Goal: Task Accomplishment & Management: Manage account settings

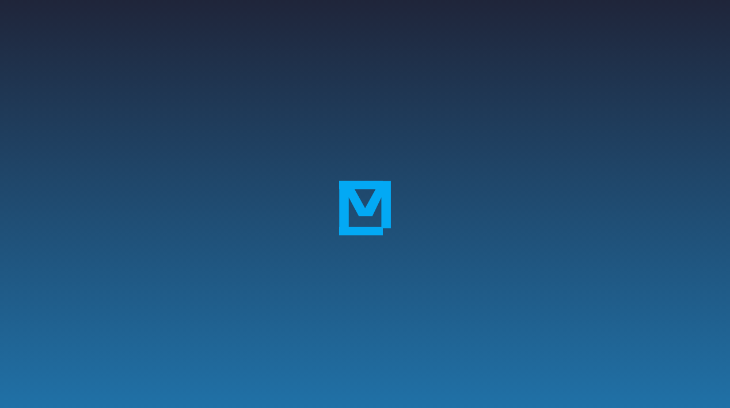
scroll to position [30, 0]
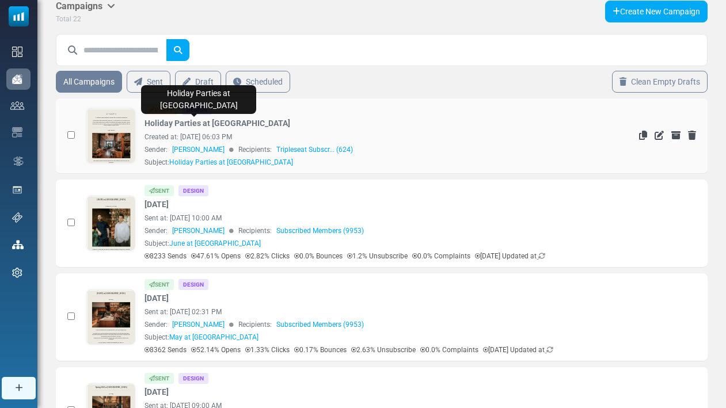
click at [216, 126] on link "Holiday Parties at Birdsong" at bounding box center [218, 123] width 146 height 12
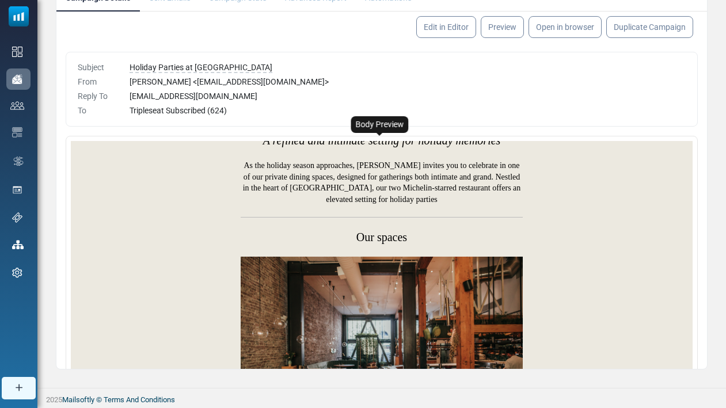
scroll to position [62, 0]
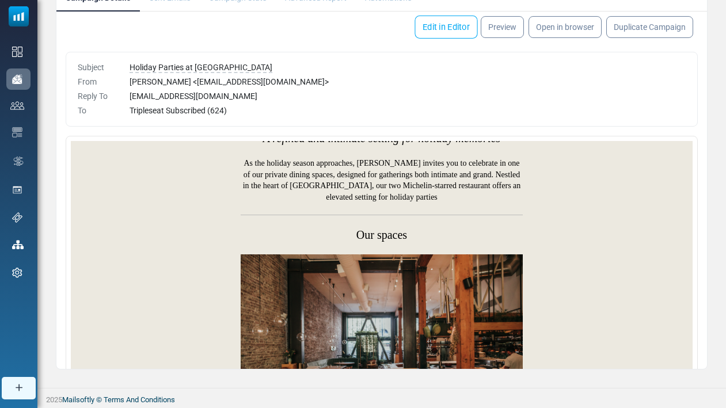
click at [457, 25] on link "Edit in Editor" at bounding box center [446, 27] width 63 height 23
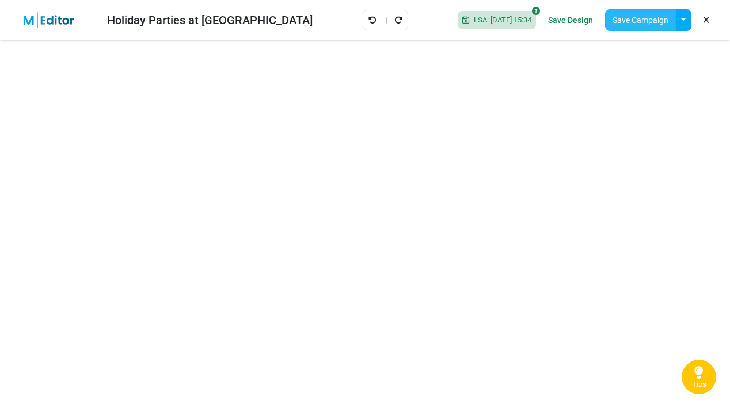
click at [641, 12] on button "Save Campaign" at bounding box center [640, 20] width 71 height 22
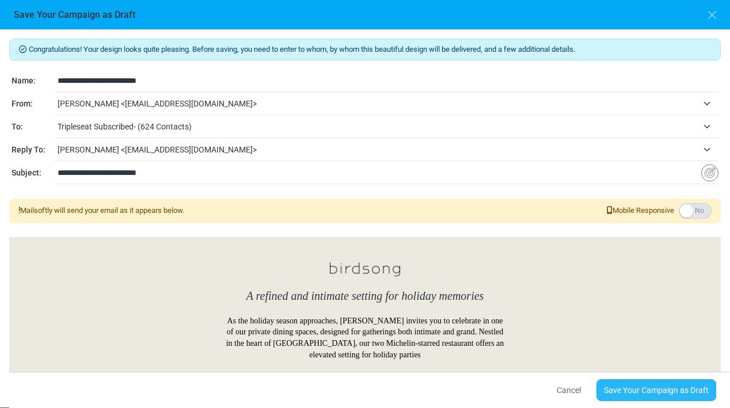
click at [653, 394] on link "Save Your Campaign as Draft" at bounding box center [656, 390] width 120 height 22
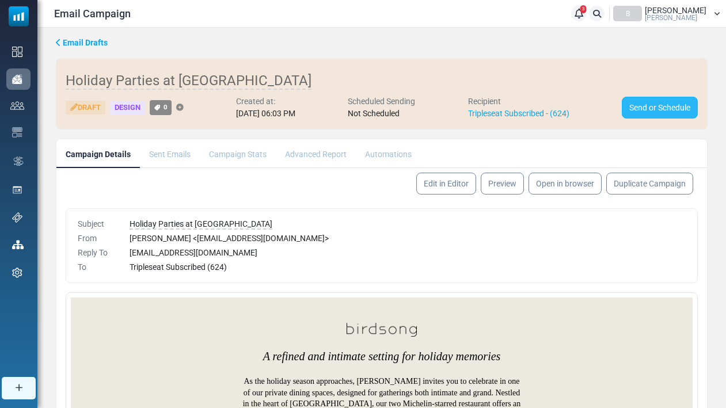
click at [649, 111] on link "Send or Schedule" at bounding box center [660, 108] width 76 height 22
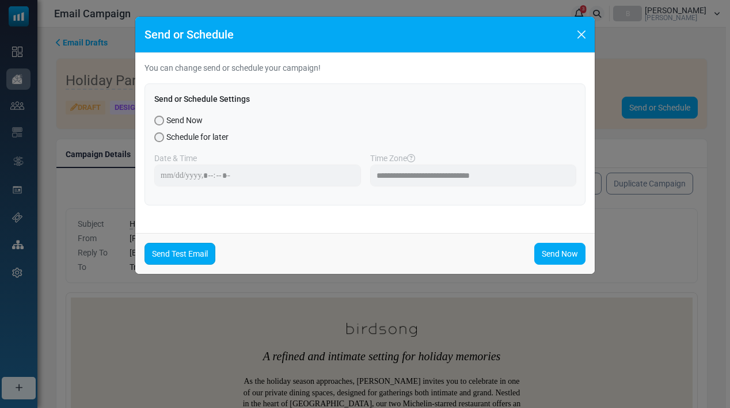
click at [199, 253] on link "Send Test Email" at bounding box center [180, 254] width 71 height 22
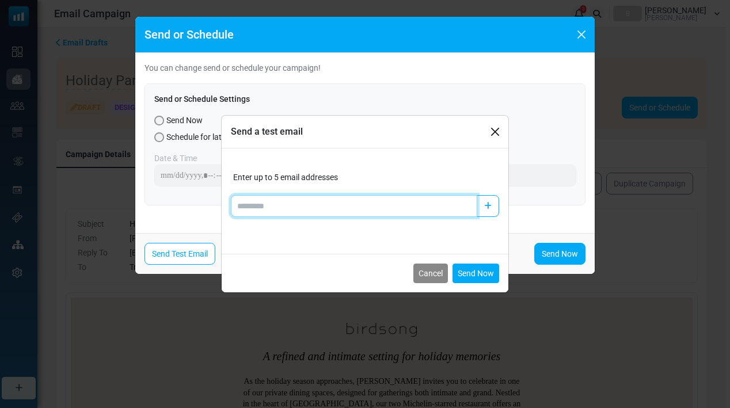
click at [329, 203] on input "Add email" at bounding box center [354, 206] width 246 height 22
type input "**********"
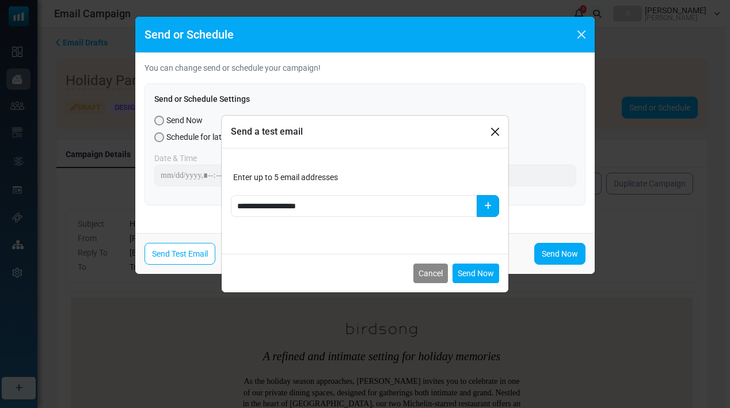
click at [485, 208] on icon "button" at bounding box center [487, 206] width 7 height 8
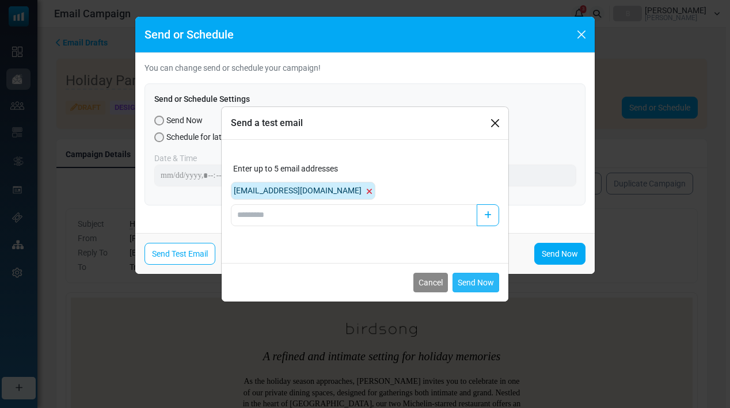
click at [479, 284] on button "Send Now" at bounding box center [476, 283] width 47 height 20
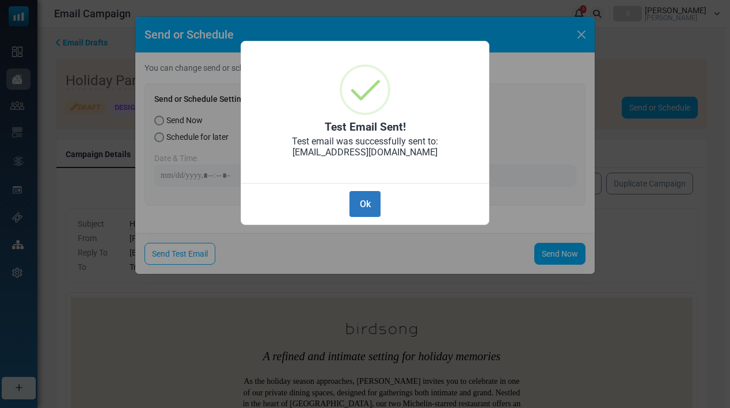
click at [366, 202] on button "Ok" at bounding box center [364, 204] width 31 height 26
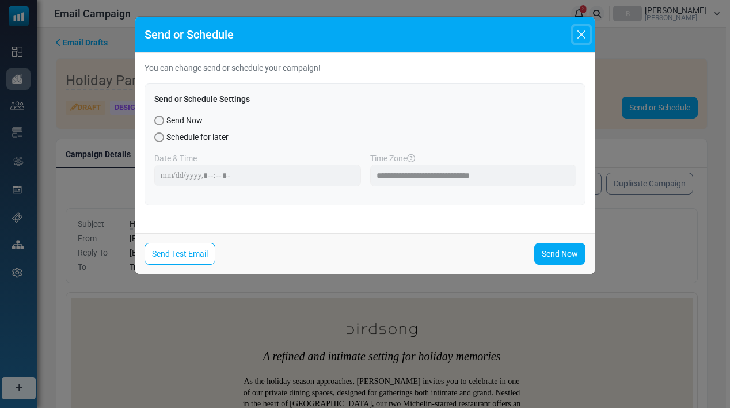
click at [588, 36] on button "Close" at bounding box center [581, 34] width 17 height 17
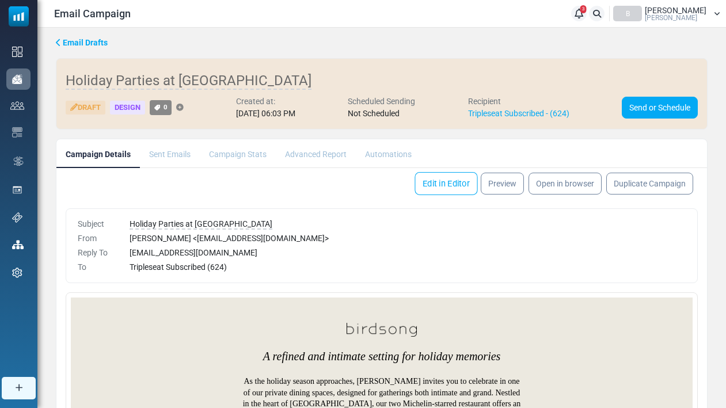
click at [428, 181] on link "Edit in Editor" at bounding box center [446, 183] width 63 height 23
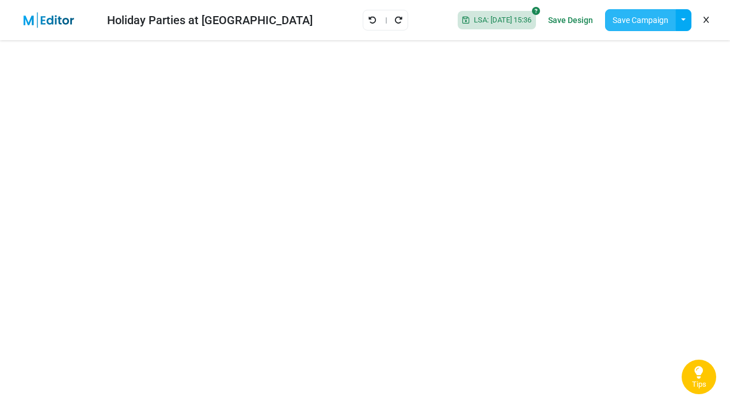
click at [644, 22] on button "Save Campaign" at bounding box center [640, 20] width 71 height 22
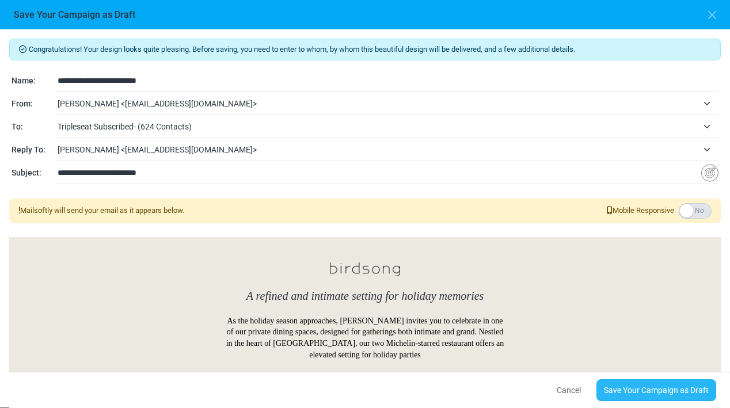
click at [671, 392] on link "Save Your Campaign as Draft" at bounding box center [656, 390] width 120 height 22
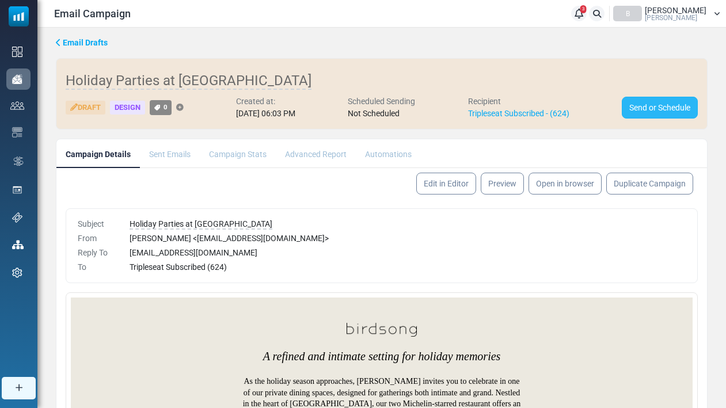
click at [663, 114] on link "Send or Schedule" at bounding box center [660, 108] width 76 height 22
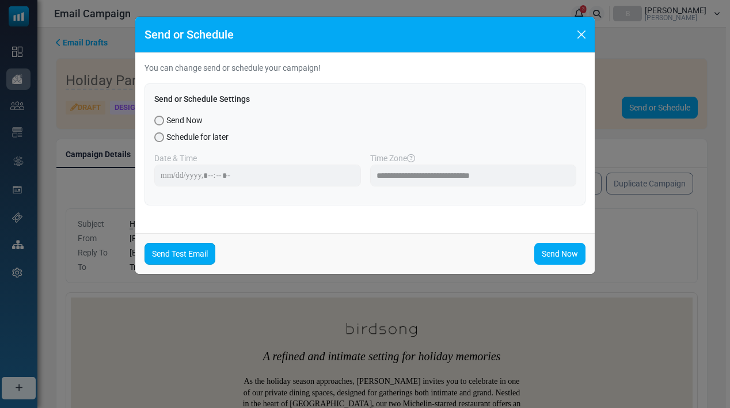
click at [206, 247] on link "Send Test Email" at bounding box center [180, 254] width 71 height 22
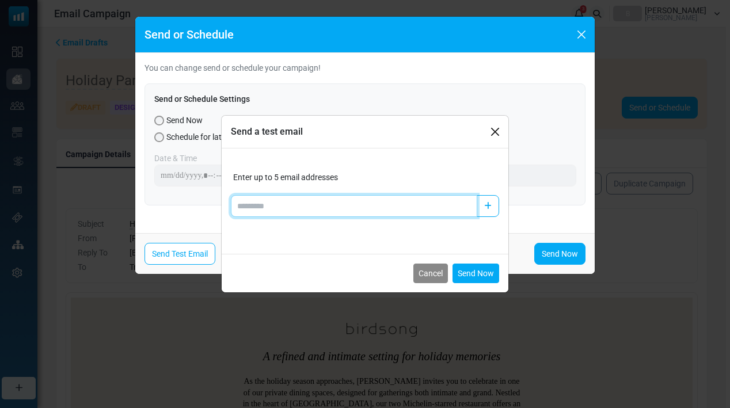
click at [355, 207] on input "Add email" at bounding box center [354, 206] width 246 height 22
type input "**********"
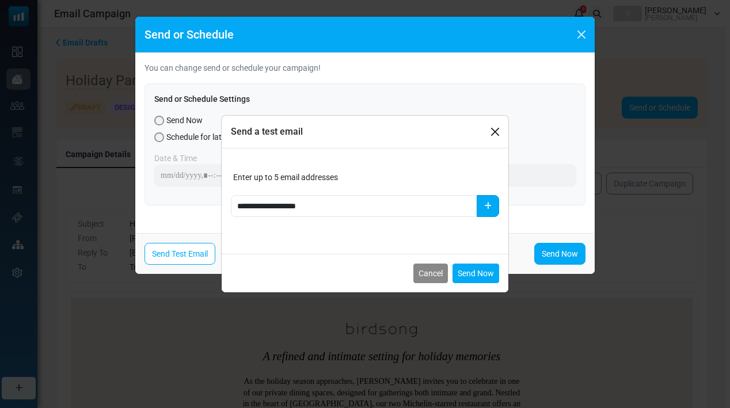
click at [490, 212] on button "button" at bounding box center [488, 206] width 22 height 22
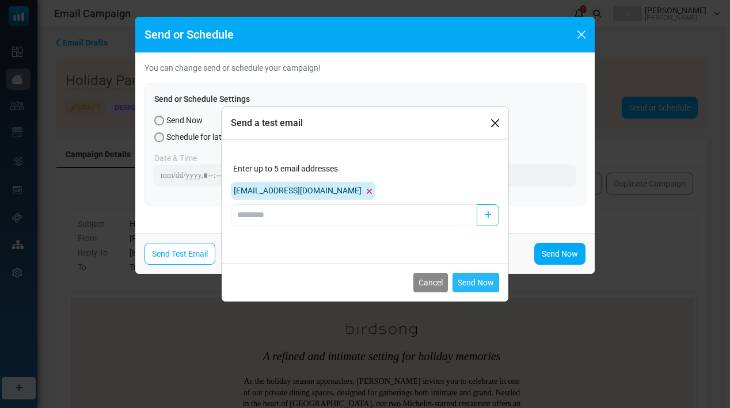
click at [471, 286] on button "Send Now" at bounding box center [476, 283] width 47 height 20
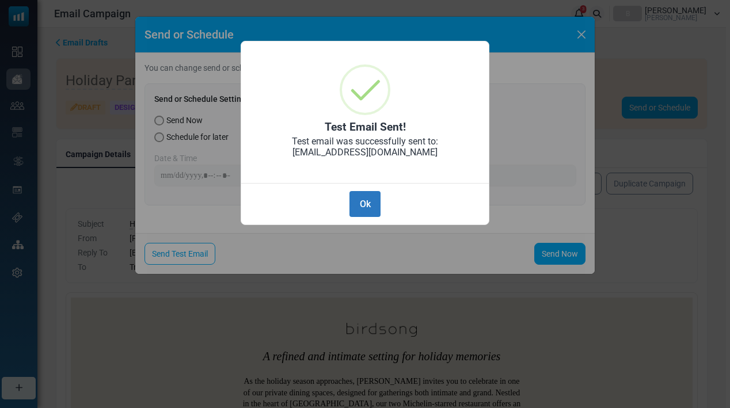
click at [371, 204] on button "Ok" at bounding box center [364, 204] width 31 height 26
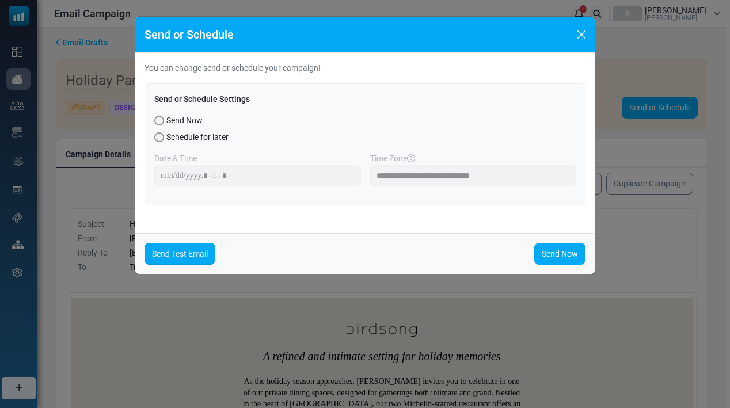
click at [189, 252] on link "Send Test Email" at bounding box center [180, 254] width 71 height 22
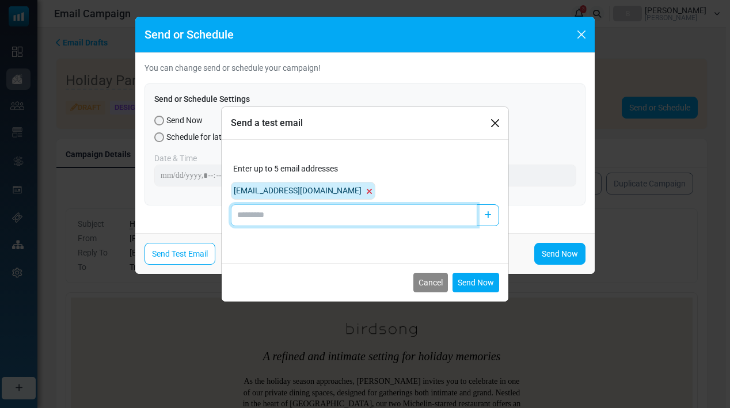
click at [450, 215] on input "Add email" at bounding box center [354, 215] width 246 height 22
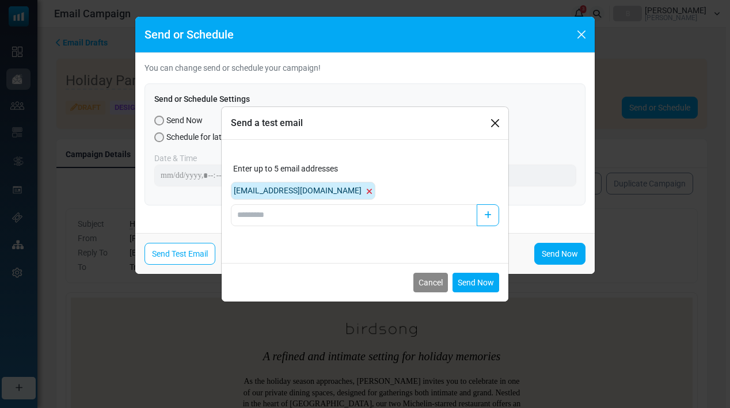
click at [366, 191] on icon at bounding box center [369, 192] width 6 height 8
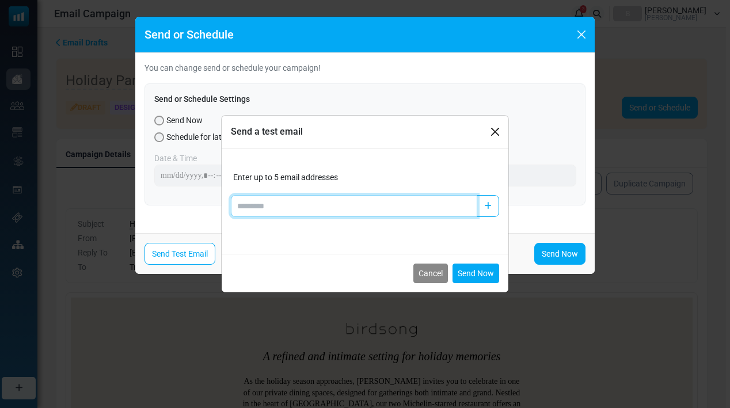
click at [326, 200] on input "Add email" at bounding box center [354, 206] width 246 height 22
click at [387, 210] on input "Add email" at bounding box center [354, 206] width 246 height 22
type input "**********"
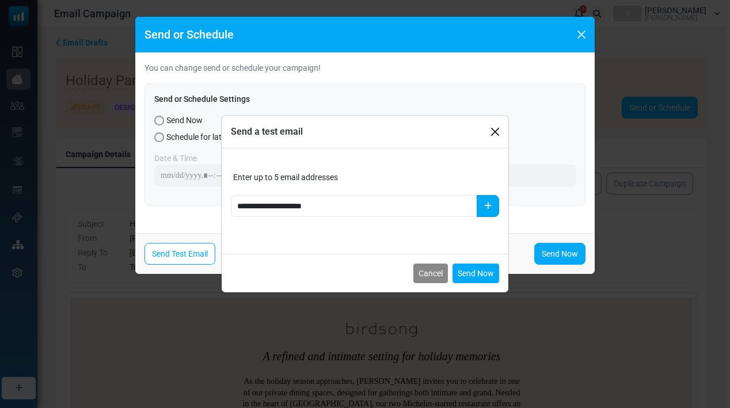
click at [484, 207] on button "button" at bounding box center [488, 206] width 22 height 22
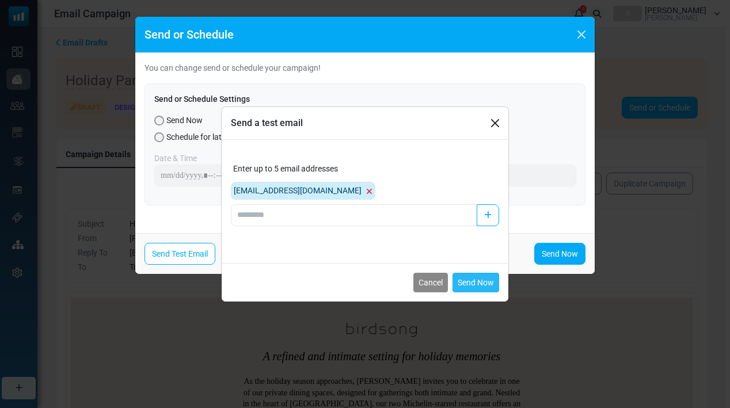
click at [484, 281] on button "Send Now" at bounding box center [476, 283] width 47 height 20
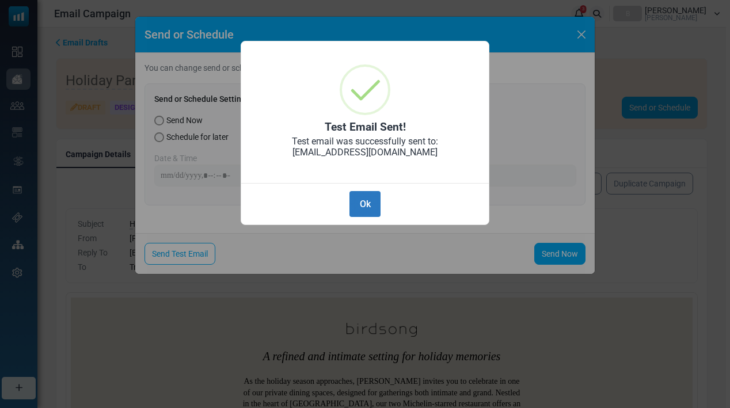
click at [360, 206] on button "Ok" at bounding box center [364, 204] width 31 height 26
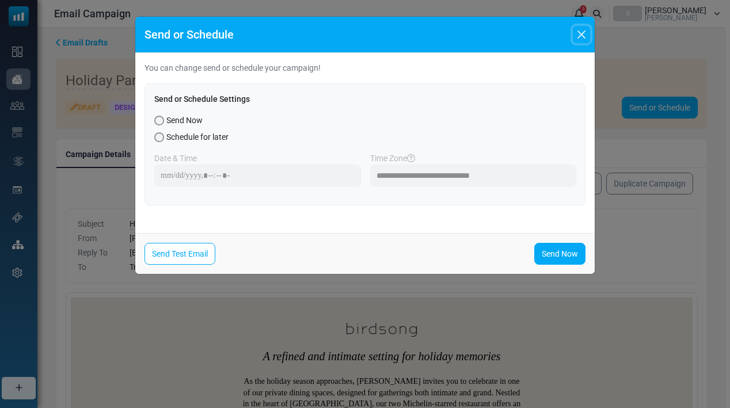
click at [583, 33] on button "Close" at bounding box center [581, 34] width 17 height 17
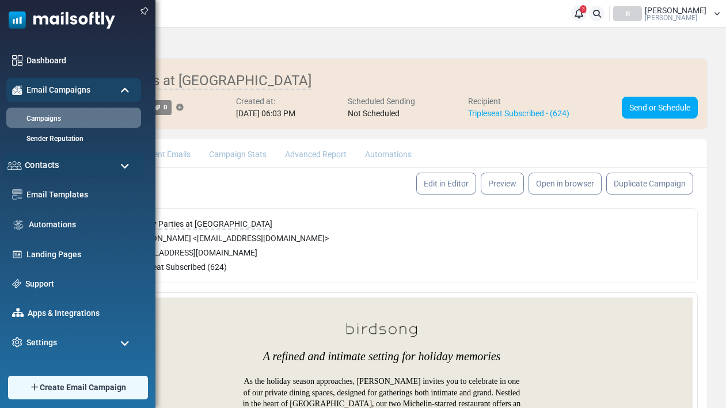
click at [74, 164] on div "Contacts" at bounding box center [74, 165] width 142 height 25
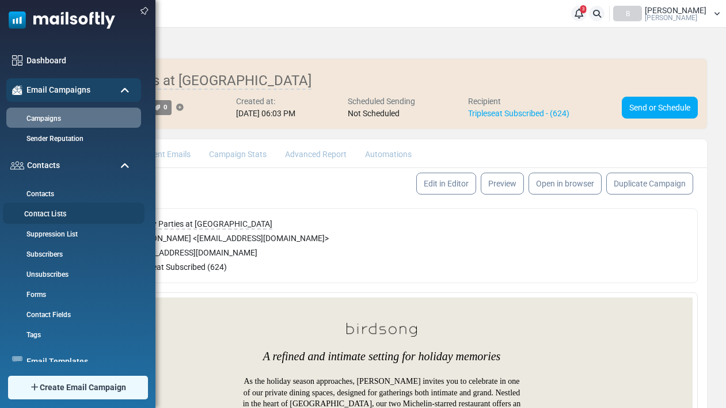
click at [52, 216] on link "Contact Lists" at bounding box center [72, 214] width 138 height 11
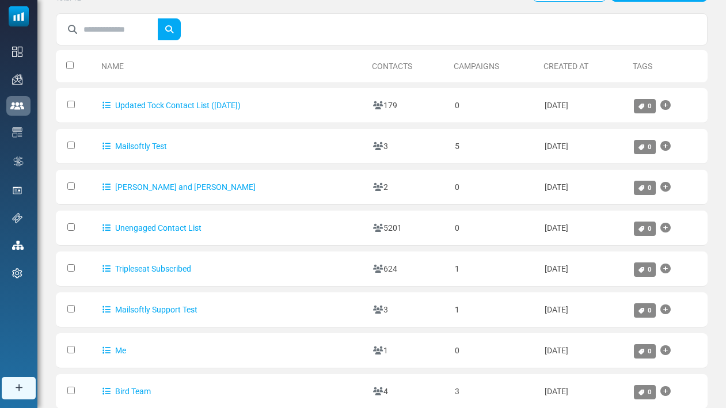
scroll to position [63, 0]
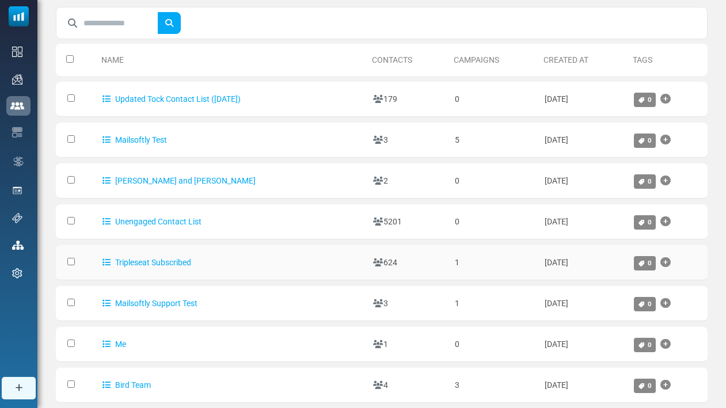
click at [169, 271] on td "Tripleseat Subscribed" at bounding box center [232, 262] width 271 height 35
click at [169, 258] on link "Tripleseat Subscribed" at bounding box center [146, 262] width 89 height 9
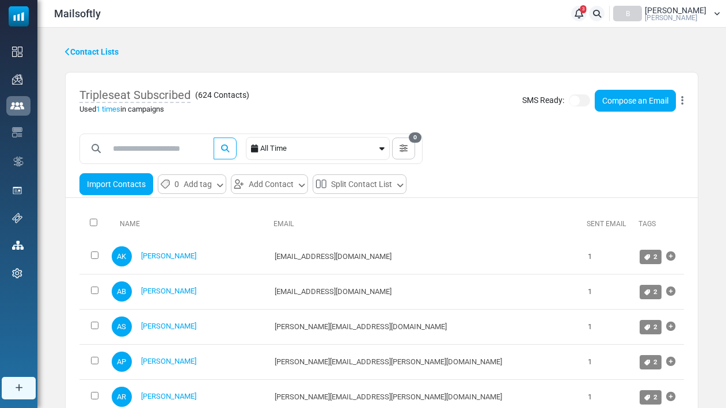
click at [108, 184] on button "Import Contacts" at bounding box center [116, 184] width 74 height 22
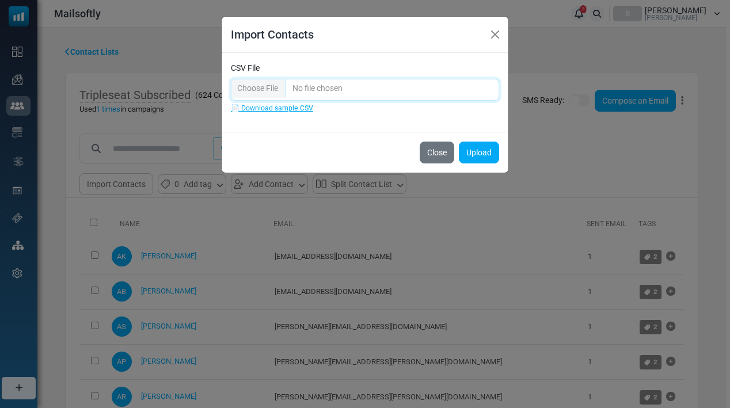
click at [368, 89] on input "CSV File" at bounding box center [365, 90] width 268 height 22
type input "**********"
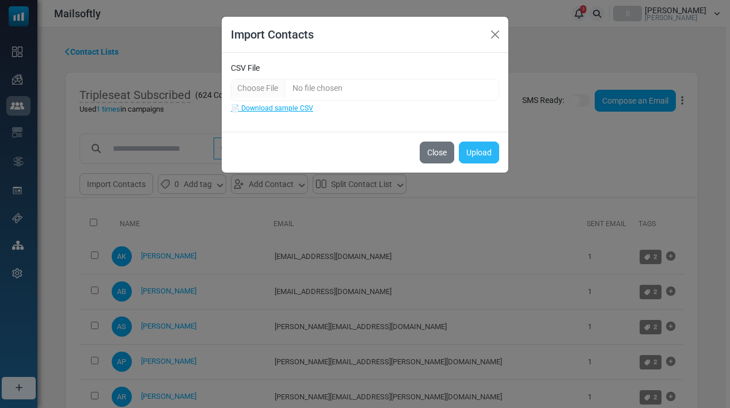
click at [474, 157] on button "Upload" at bounding box center [479, 153] width 40 height 22
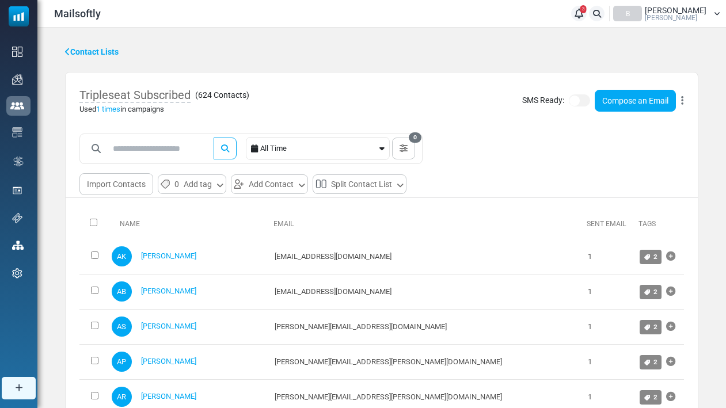
click at [583, 14] on icon at bounding box center [579, 13] width 9 height 1
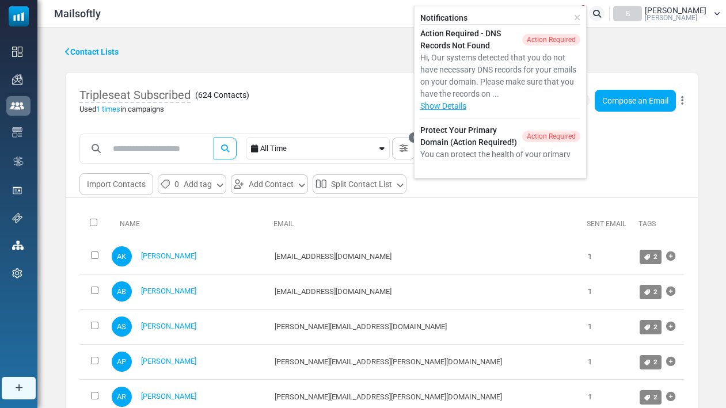
click at [587, 16] on div "Notifications Action Required - DNS Records Not Found Action Required Hi, Our s…" at bounding box center [500, 92] width 173 height 173
click at [466, 107] on link "Show Details" at bounding box center [443, 105] width 46 height 9
click at [580, 15] on icon at bounding box center [577, 18] width 6 height 8
